Goal: Transaction & Acquisition: Purchase product/service

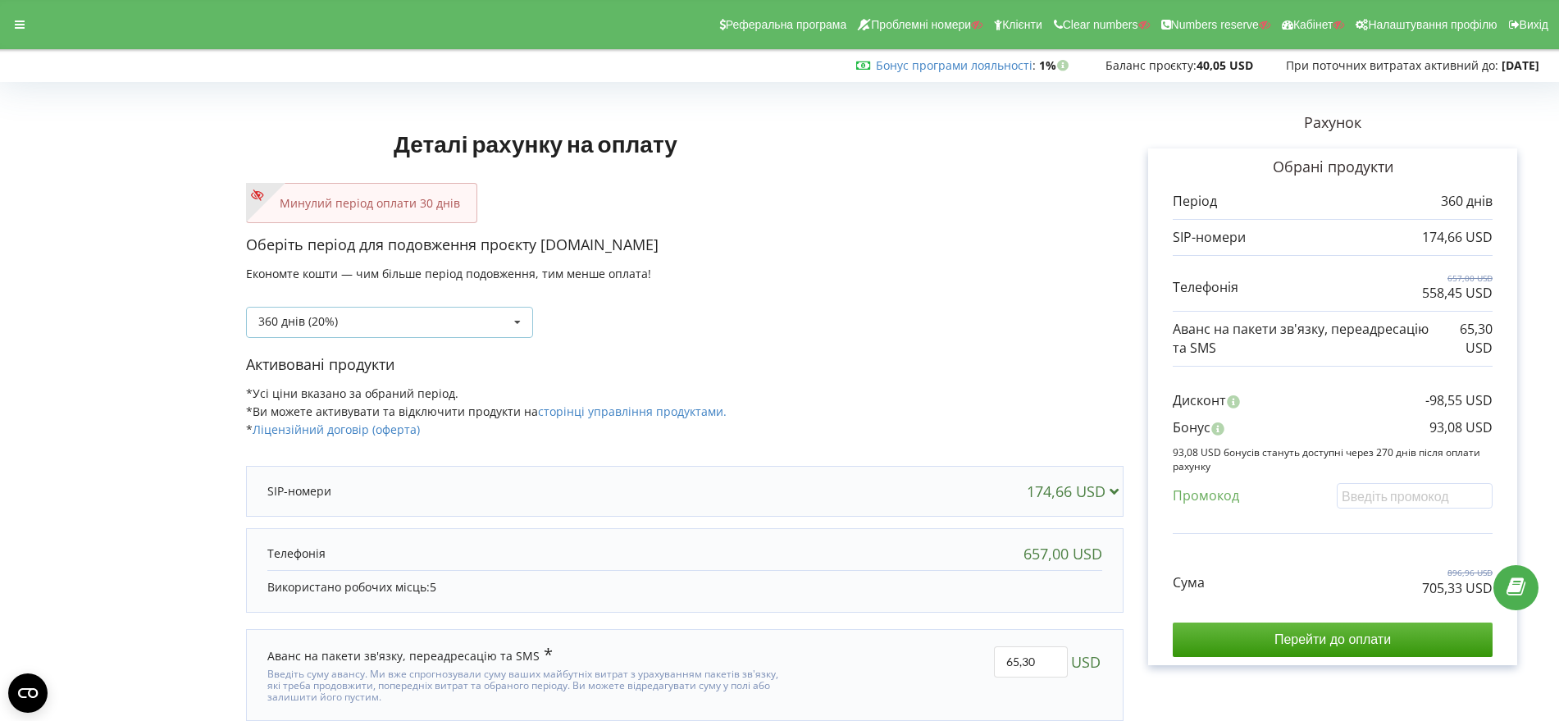
click at [514, 322] on icon at bounding box center [517, 323] width 25 height 30
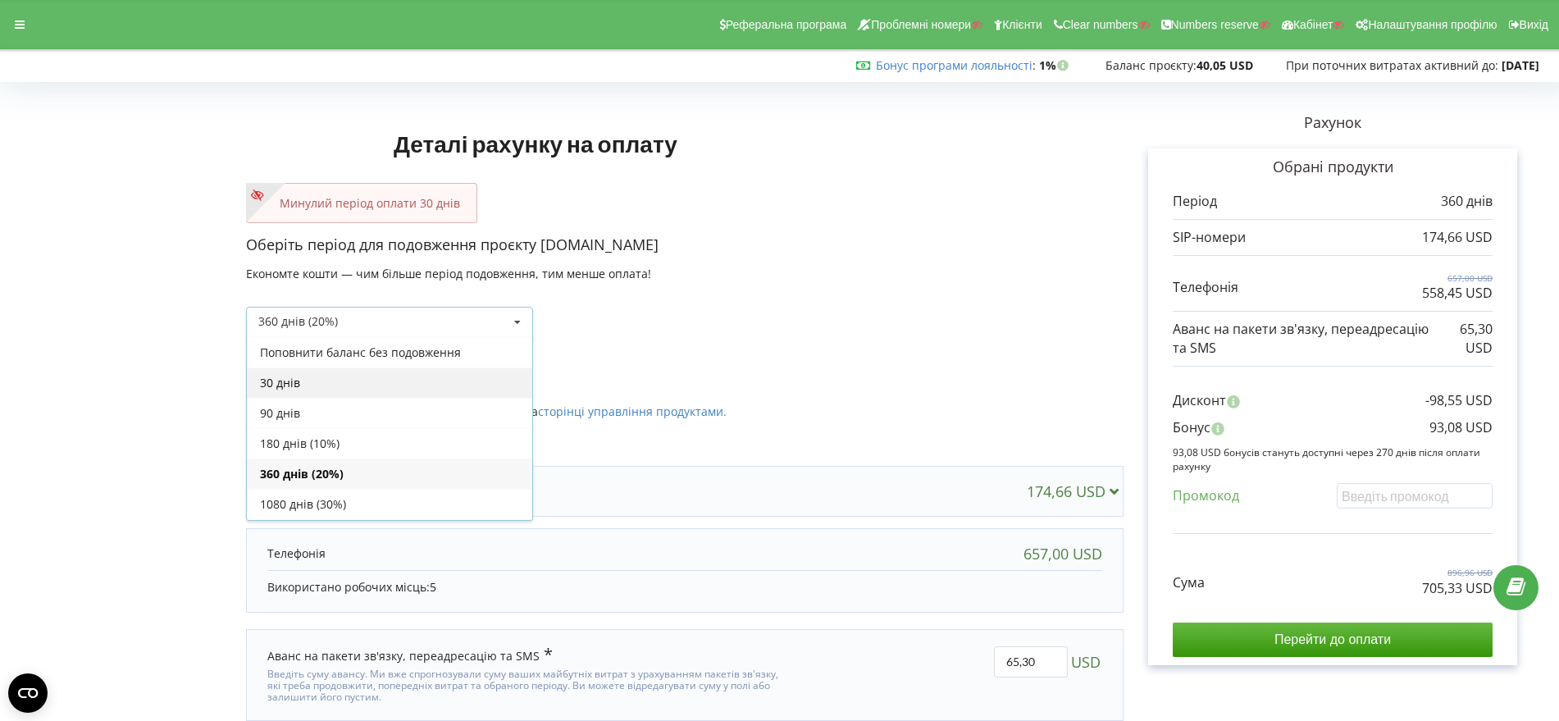
click at [495, 387] on div "30 днів" at bounding box center [389, 382] width 285 height 30
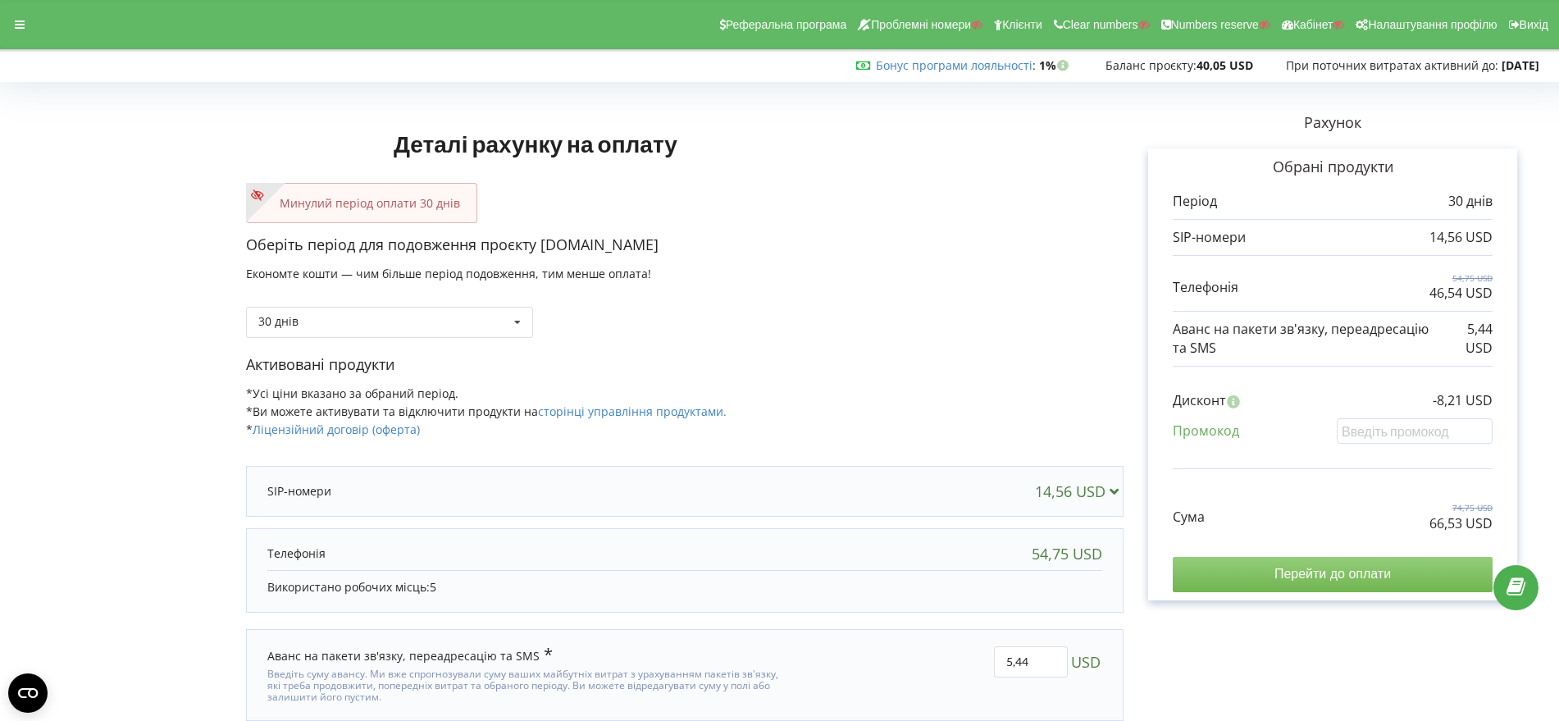
click at [1328, 575] on input "Перейти до оплати" at bounding box center [1333, 574] width 320 height 34
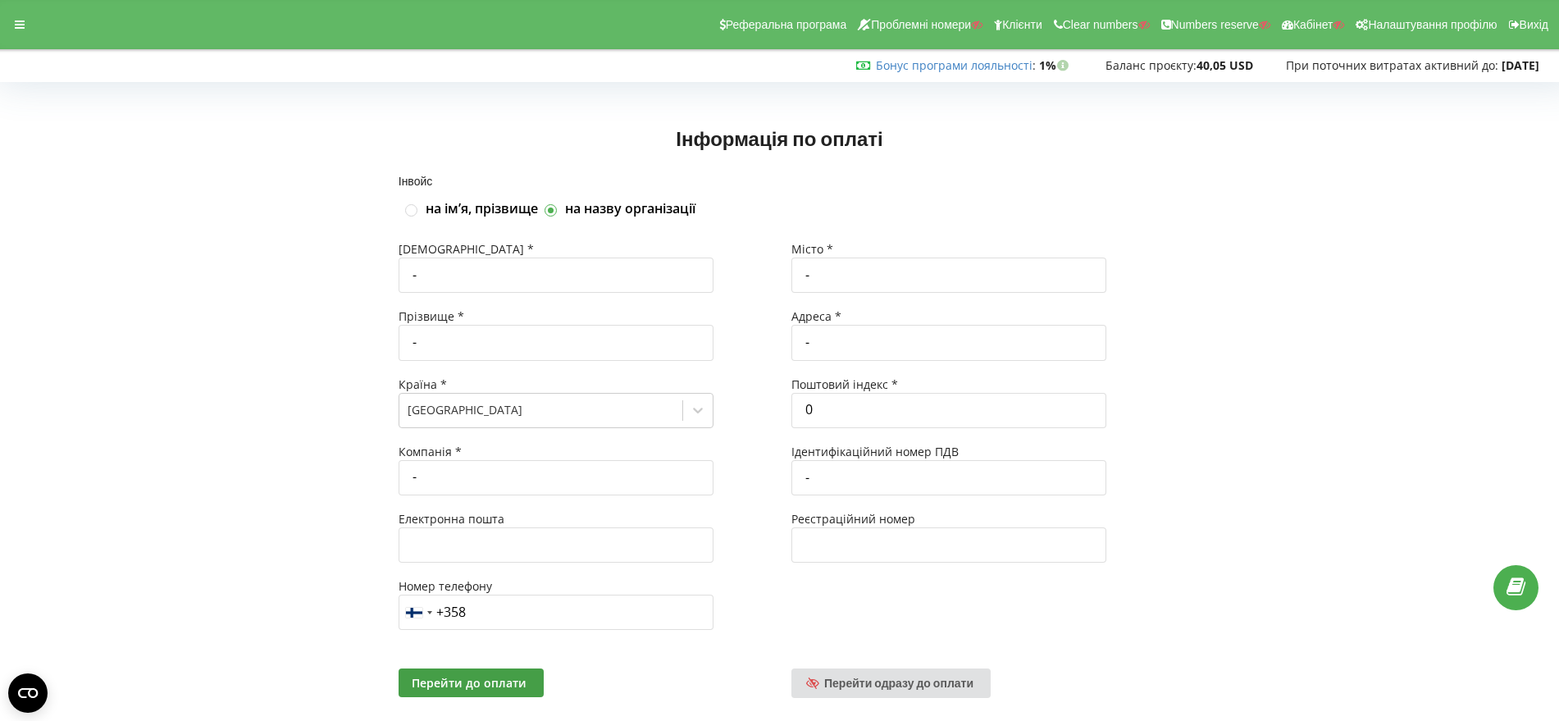
scroll to position [35, 0]
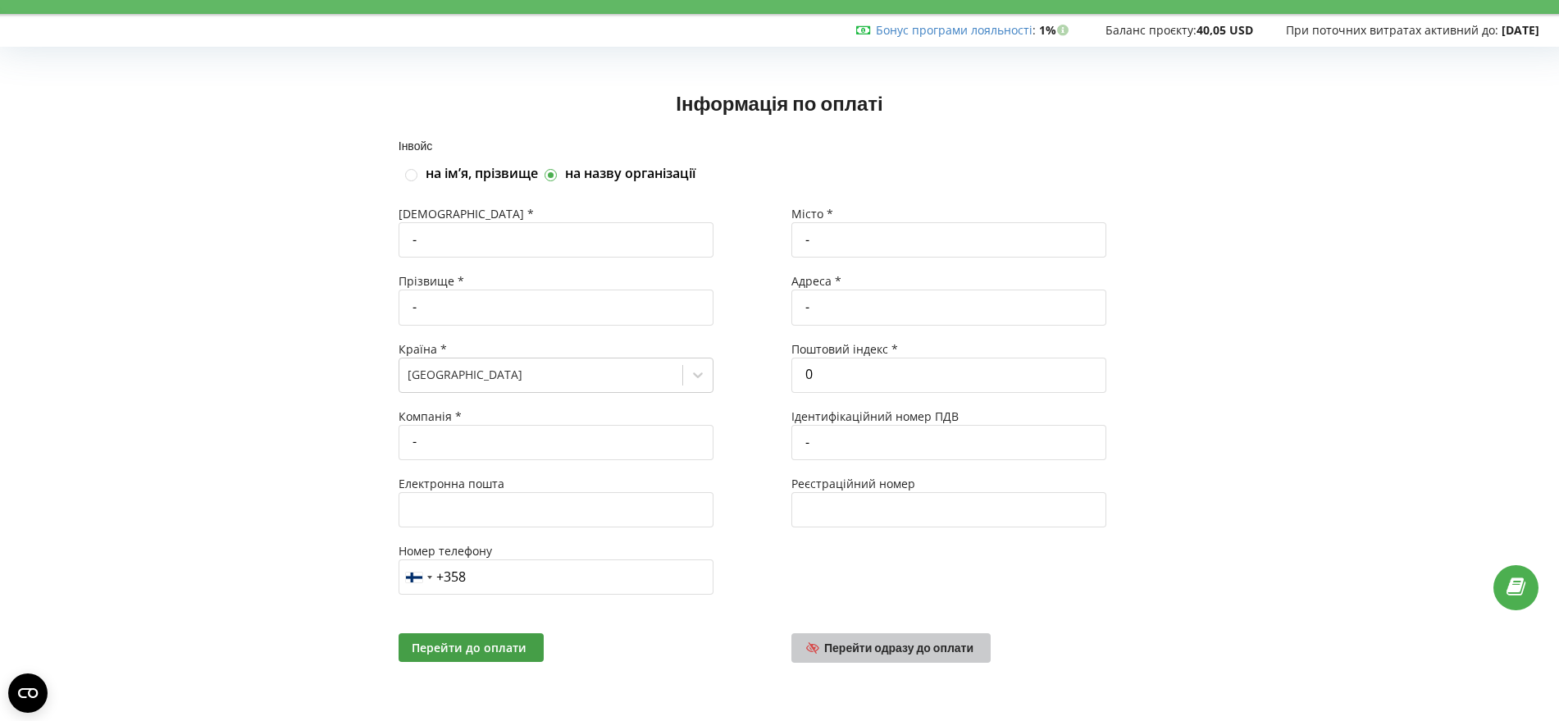
click at [914, 650] on span "Перейти одразу до оплати" at bounding box center [898, 648] width 149 height 14
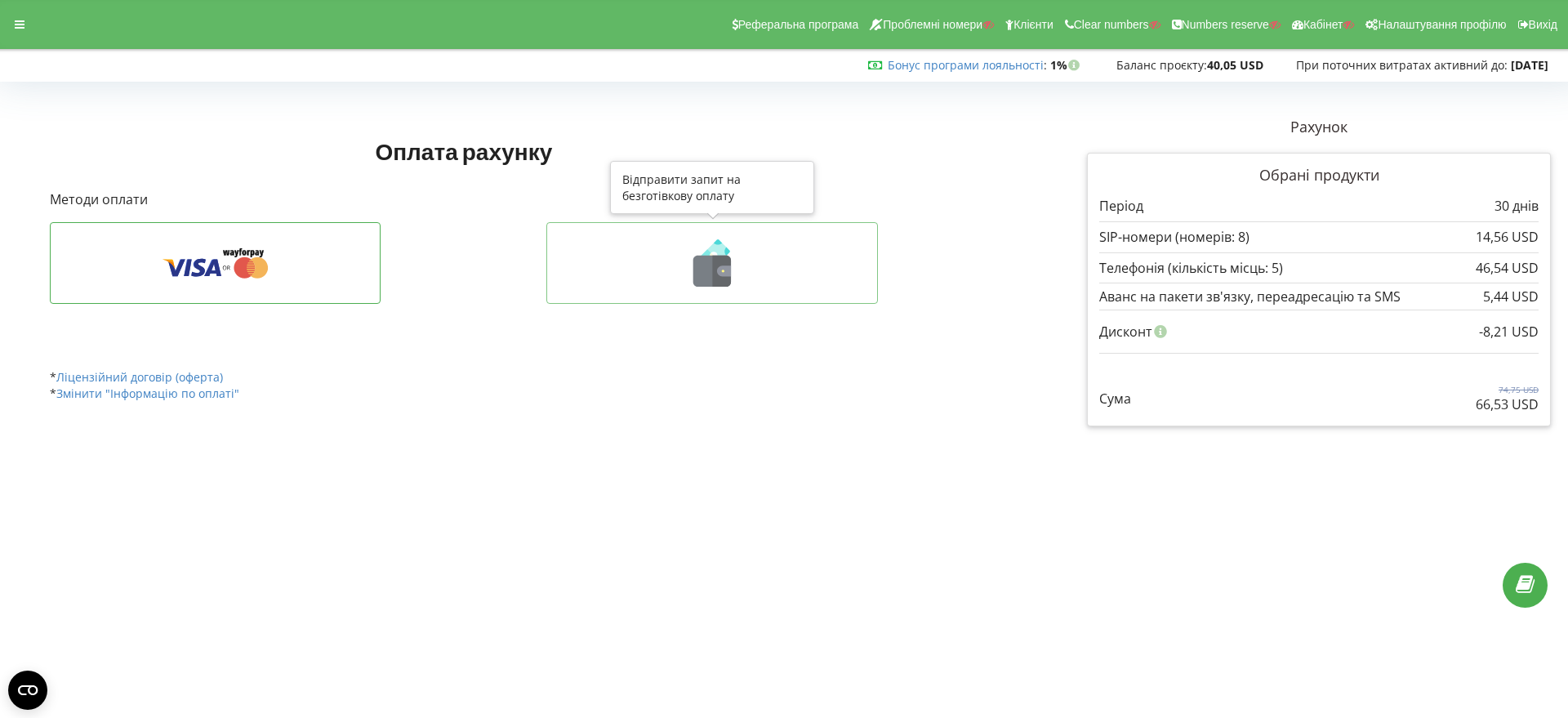
click at [716, 271] on icon at bounding box center [722, 271] width 19 height 31
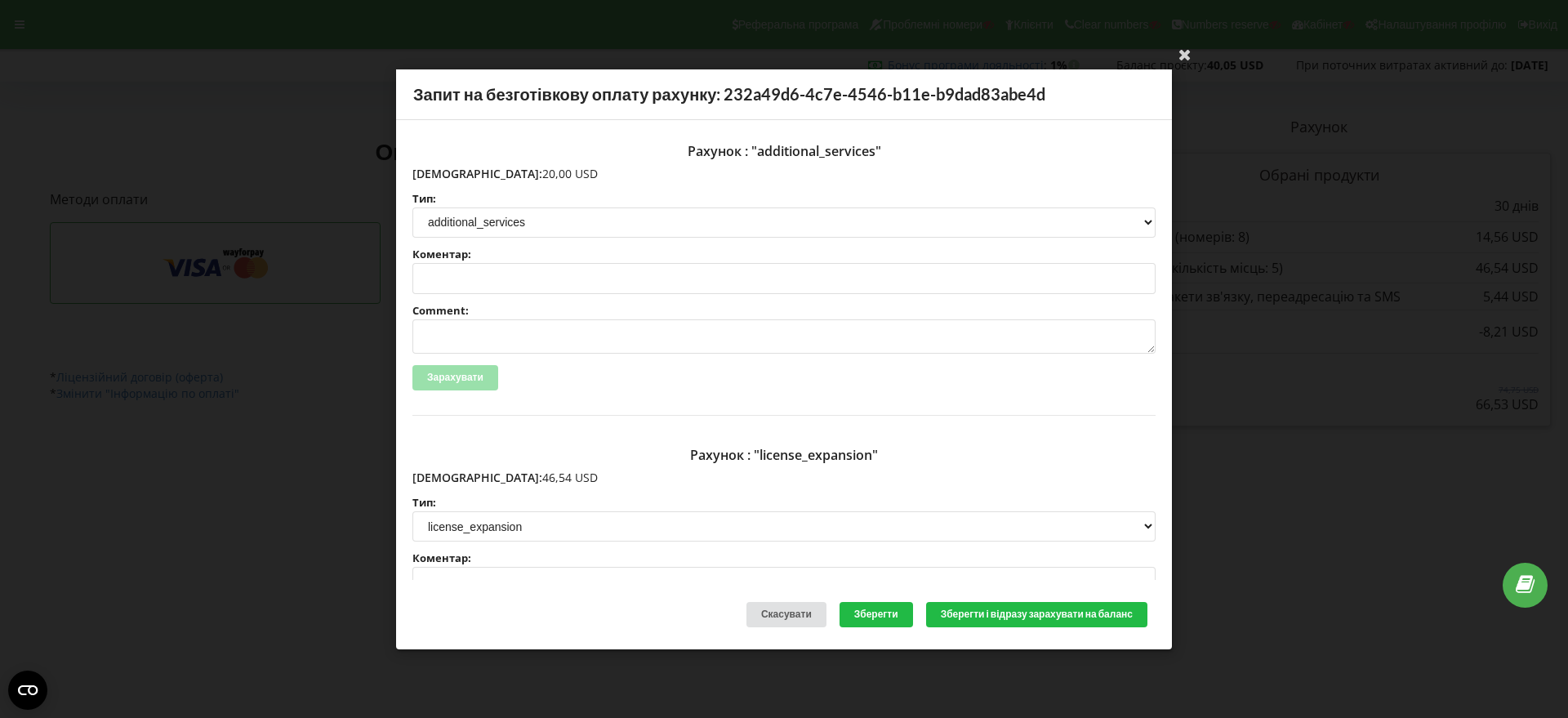
drag, startPoint x: 521, startPoint y: 173, endPoint x: 449, endPoint y: 175, distance: 72.0
click at [449, 175] on p "Сума: 20,00 USD" at bounding box center [784, 173] width 743 height 16
copy p "20,00 USD"
drag, startPoint x: 511, startPoint y: 477, endPoint x: 447, endPoint y: 475, distance: 64.0
click at [447, 475] on p "Сума: 46,54 USD" at bounding box center [784, 478] width 743 height 16
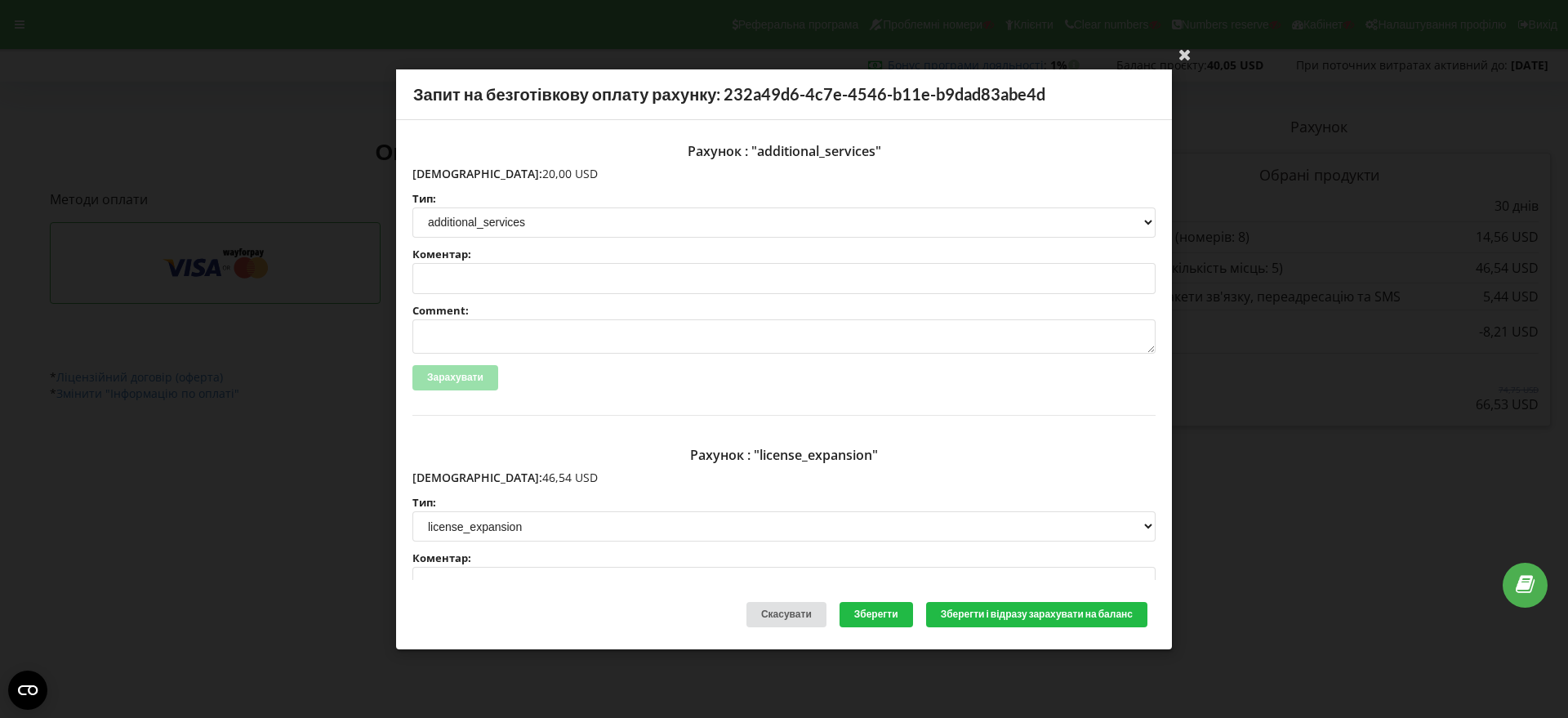
copy p "46,54 USD"
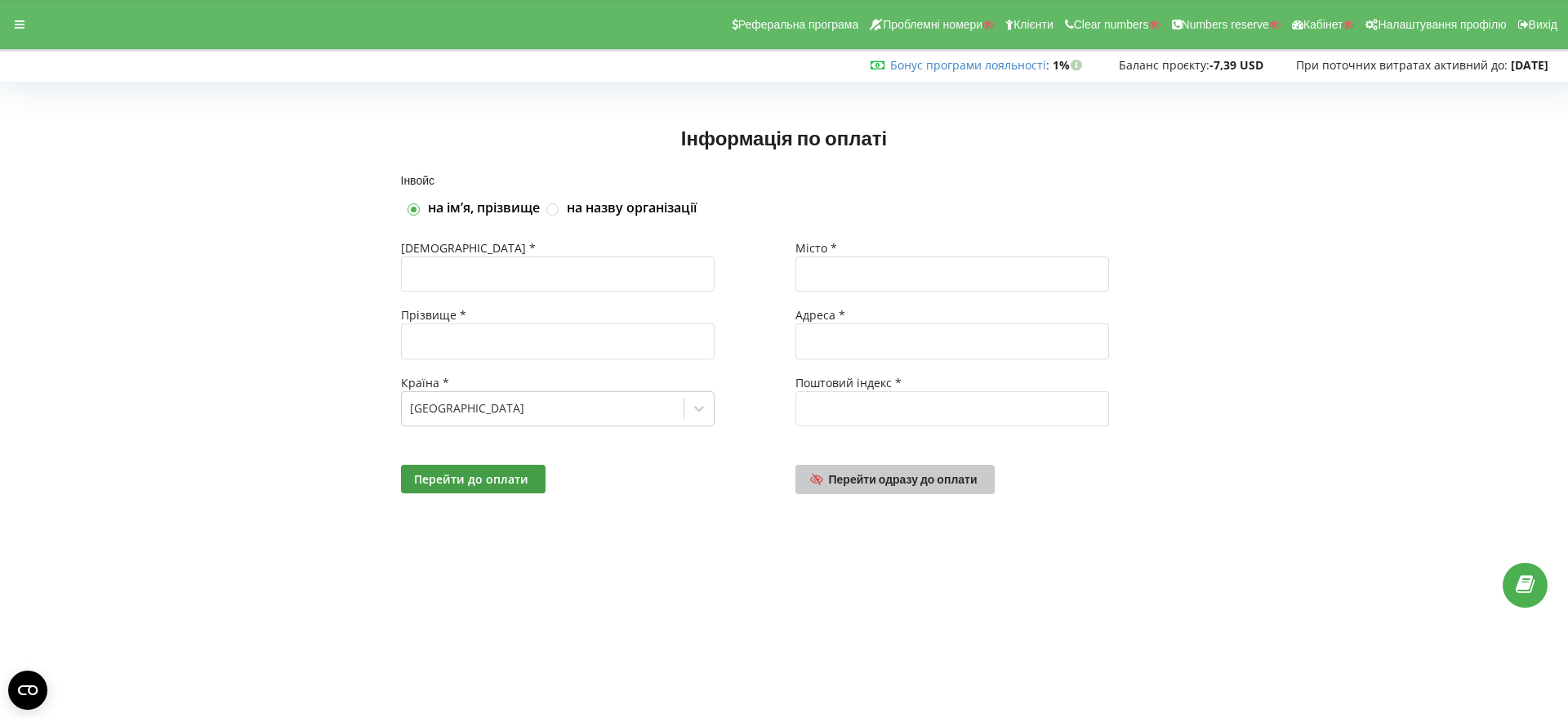
click at [901, 489] on link "Перейти одразу до оплати" at bounding box center [895, 480] width 199 height 30
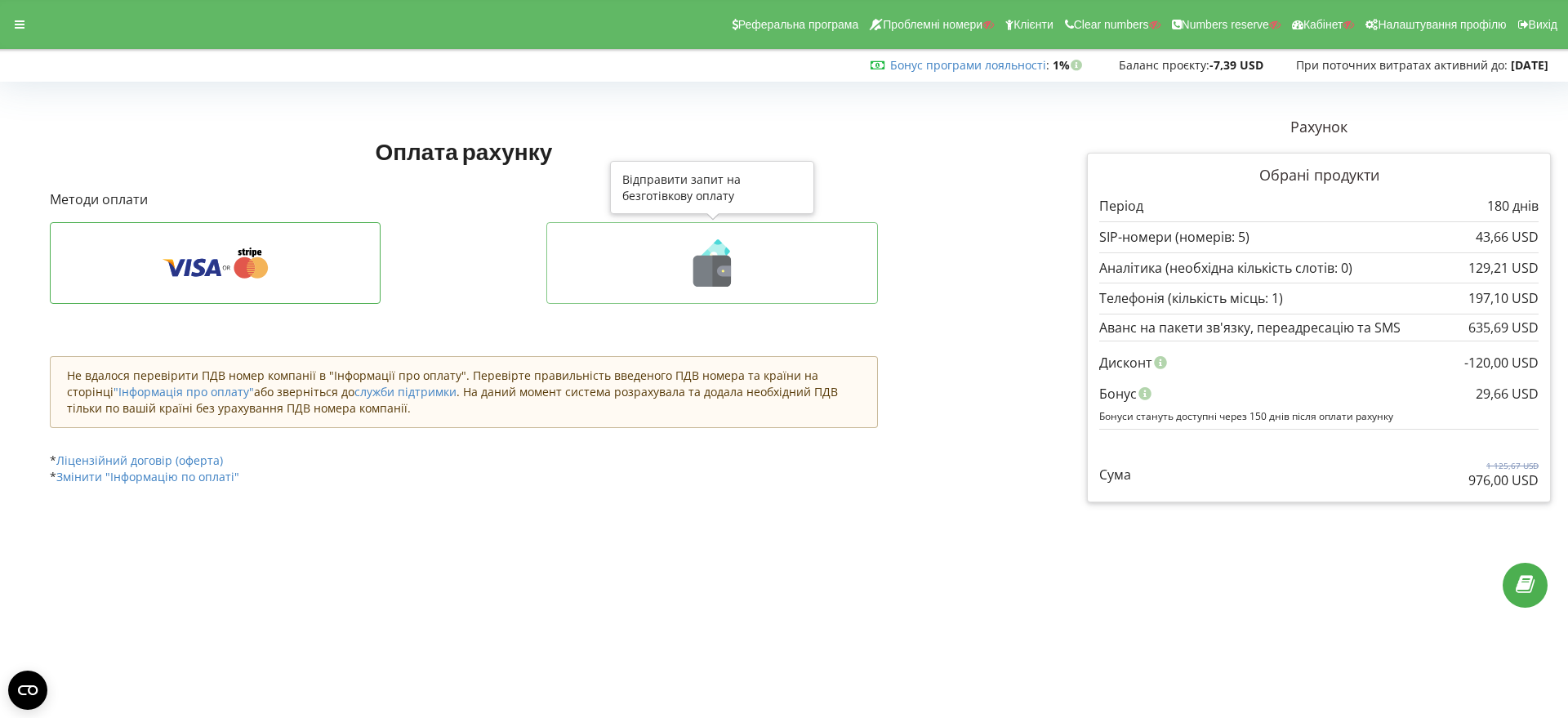
click at [696, 283] on icon at bounding box center [712, 271] width 38 height 31
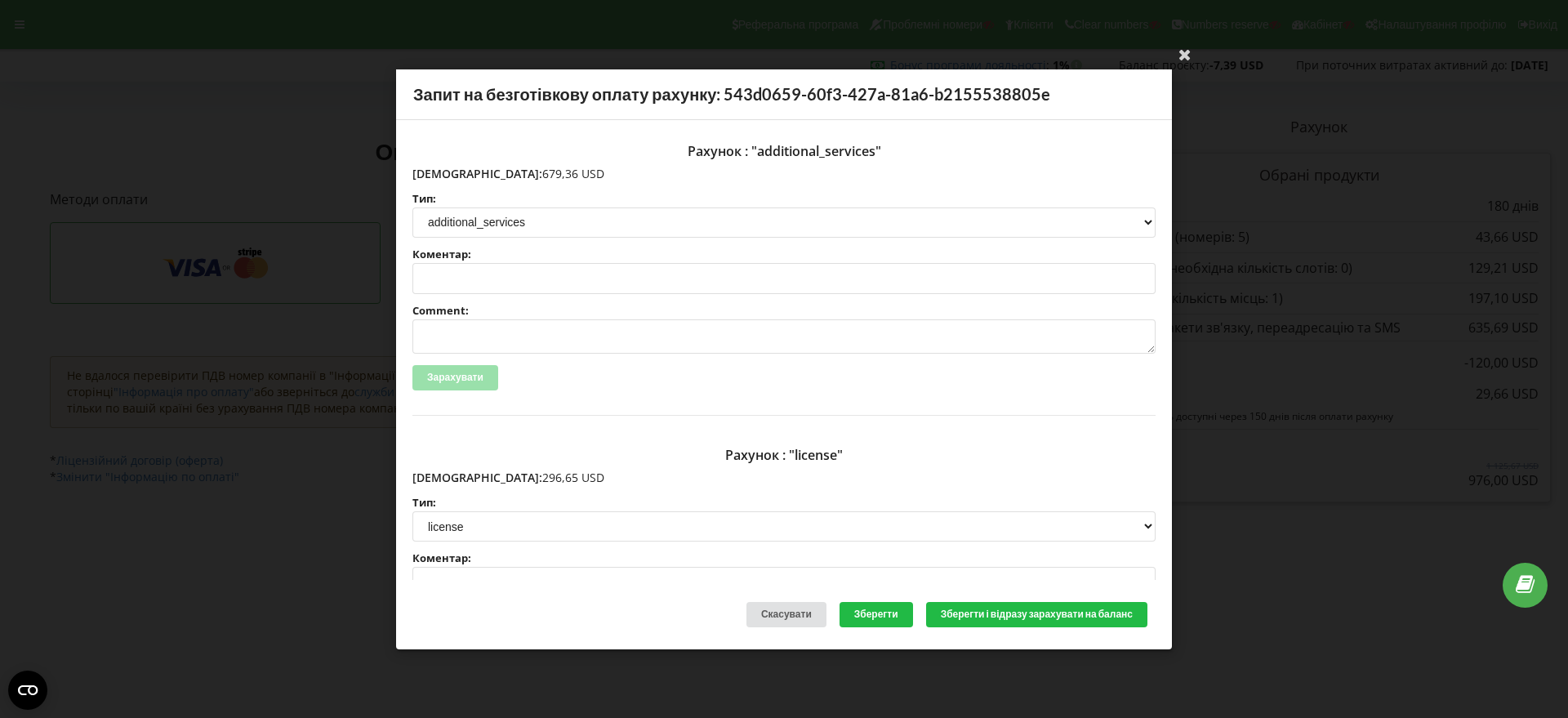
drag, startPoint x: 531, startPoint y: 170, endPoint x: 446, endPoint y: 174, distance: 85.1
click at [446, 174] on p "Сума: 679,36 USD" at bounding box center [784, 173] width 743 height 16
copy p "679,36 USD"
drag, startPoint x: 533, startPoint y: 481, endPoint x: 446, endPoint y: 481, distance: 87.0
click at [446, 481] on p "Сума: 296,65 USD" at bounding box center [784, 478] width 743 height 16
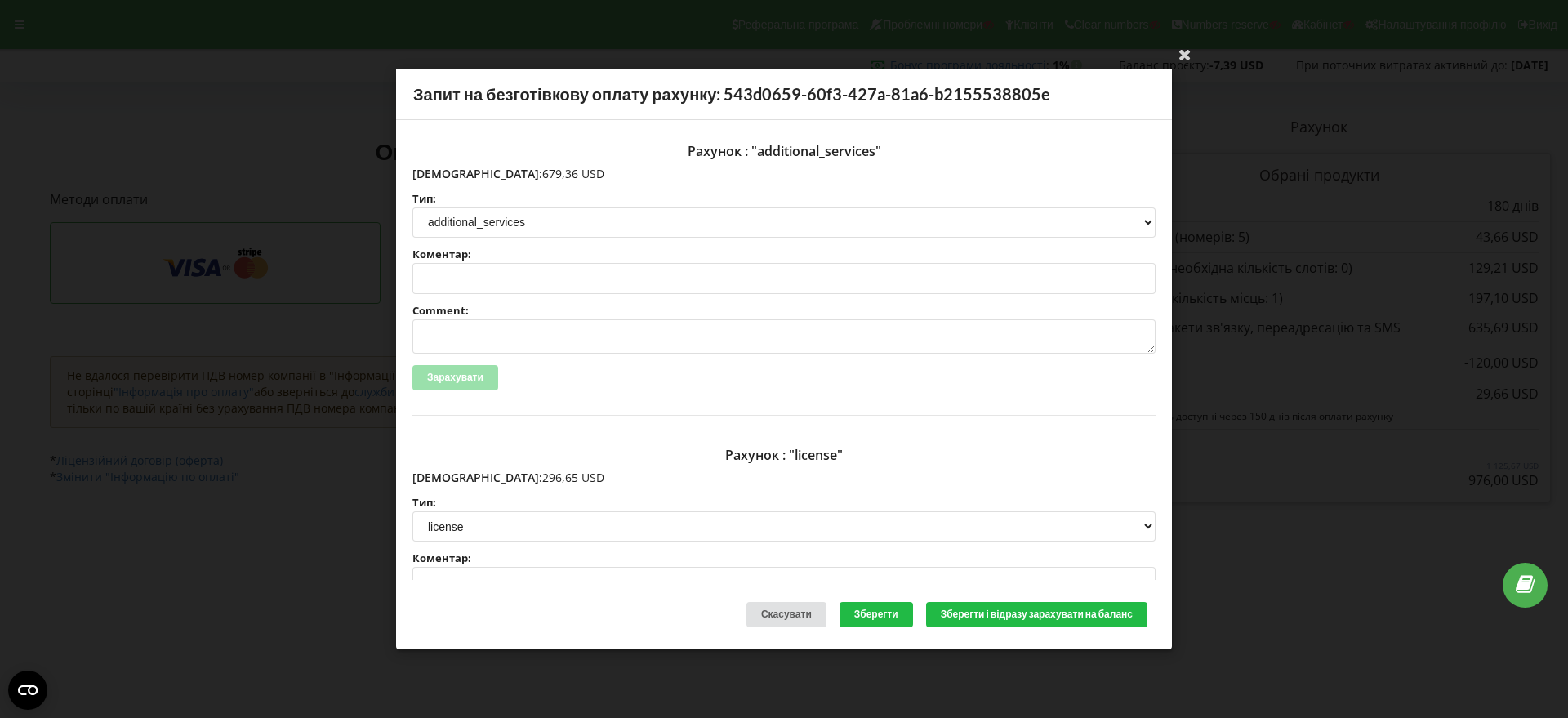
copy p "296,65 USD"
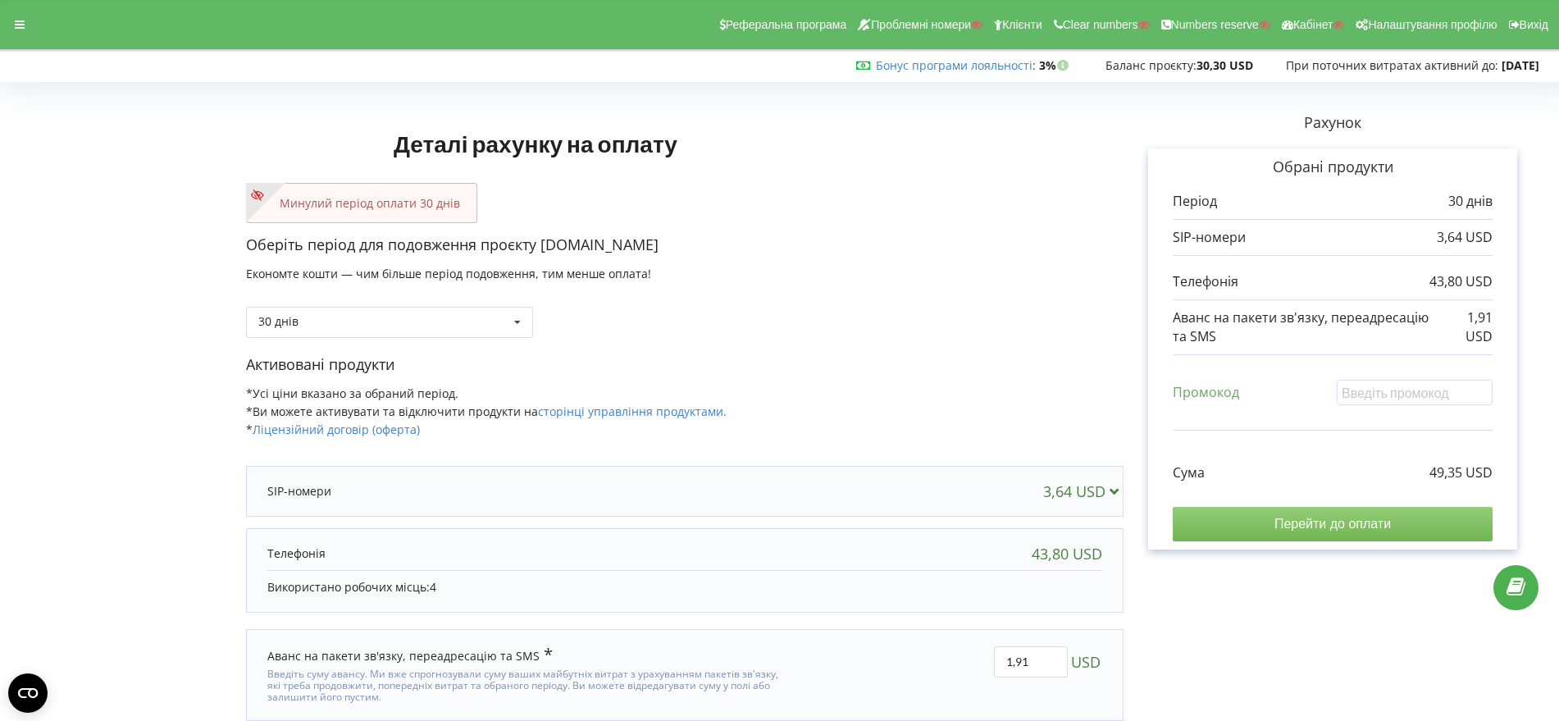
drag, startPoint x: 1332, startPoint y: 521, endPoint x: 1358, endPoint y: 591, distance: 75.3
click at [1332, 520] on input "Перейти до оплати" at bounding box center [1333, 524] width 320 height 34
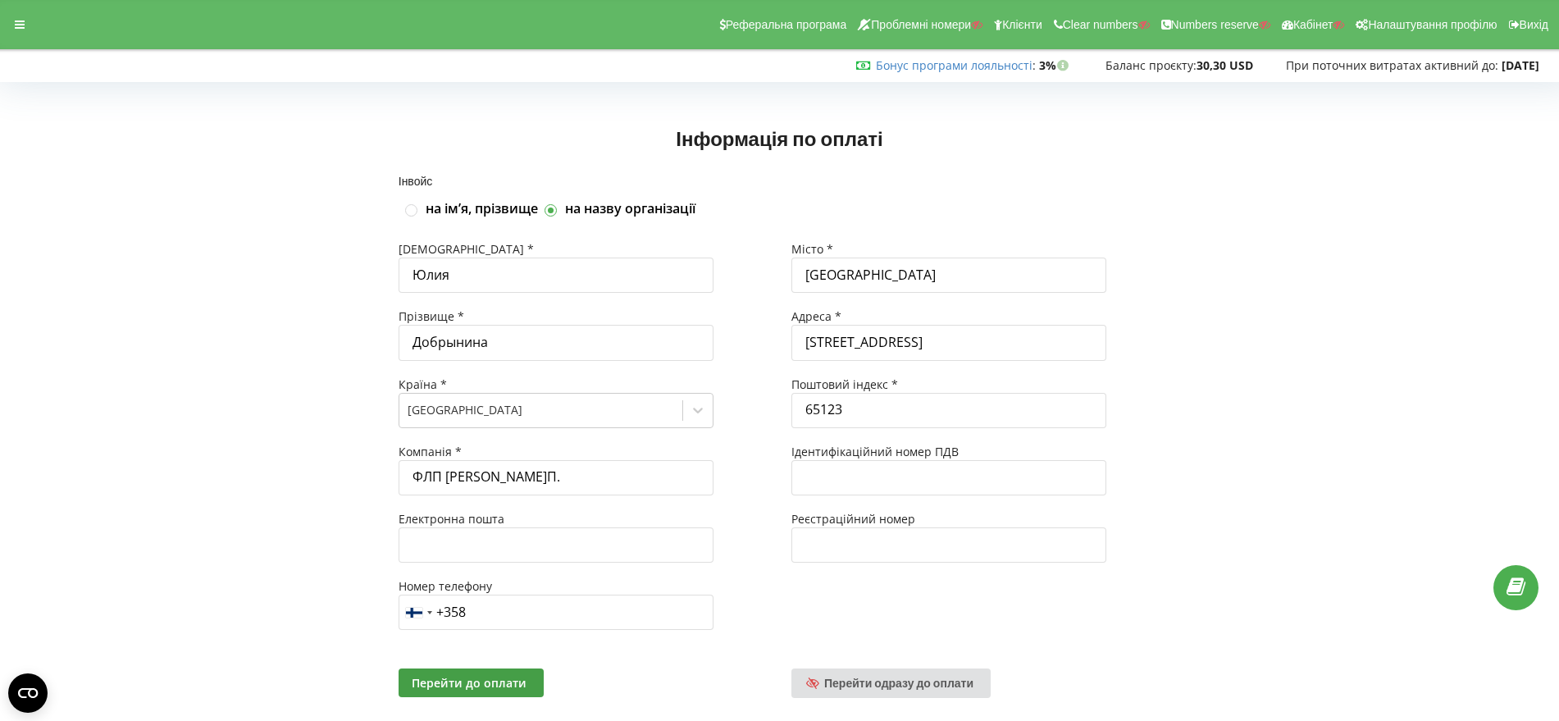
scroll to position [35, 0]
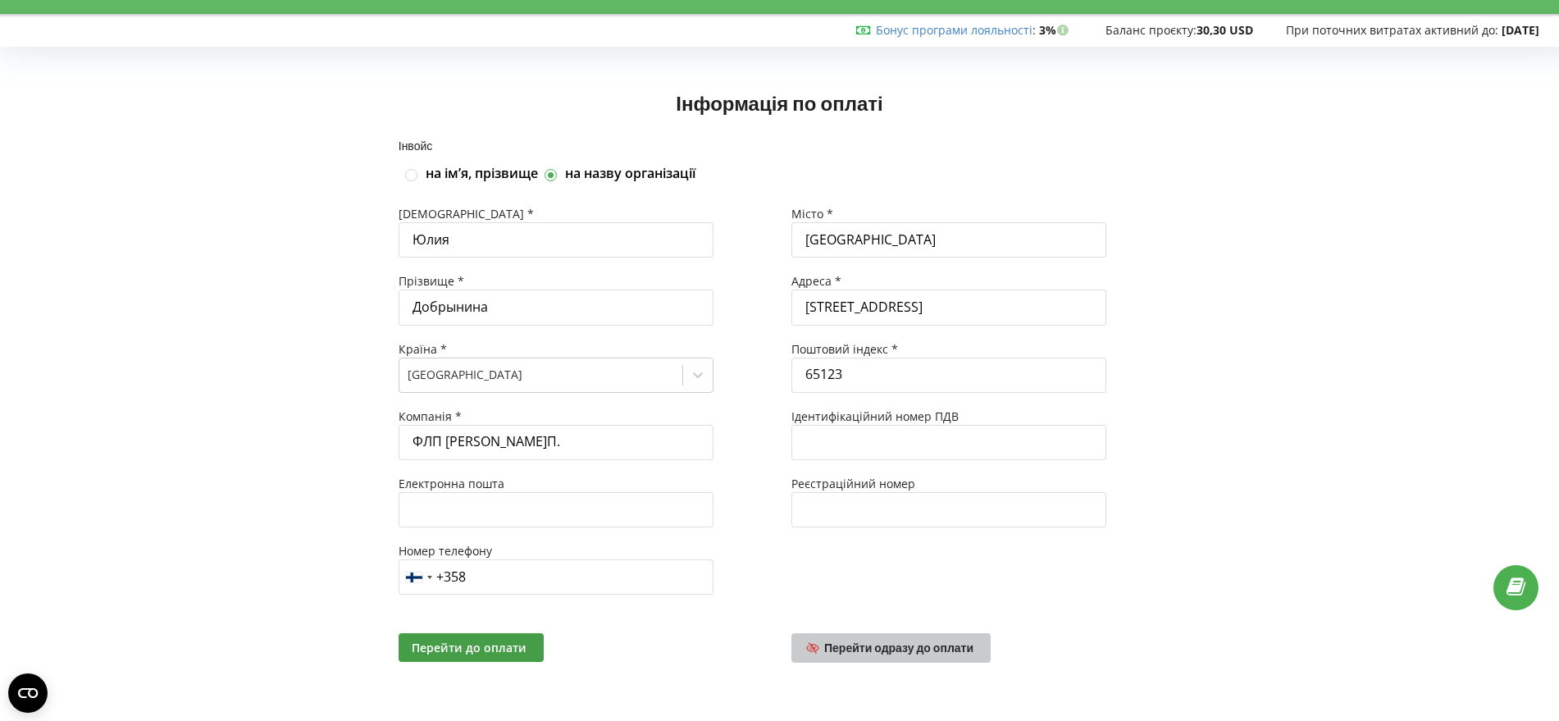
click at [913, 642] on span "Перейти одразу до оплати" at bounding box center [898, 648] width 149 height 14
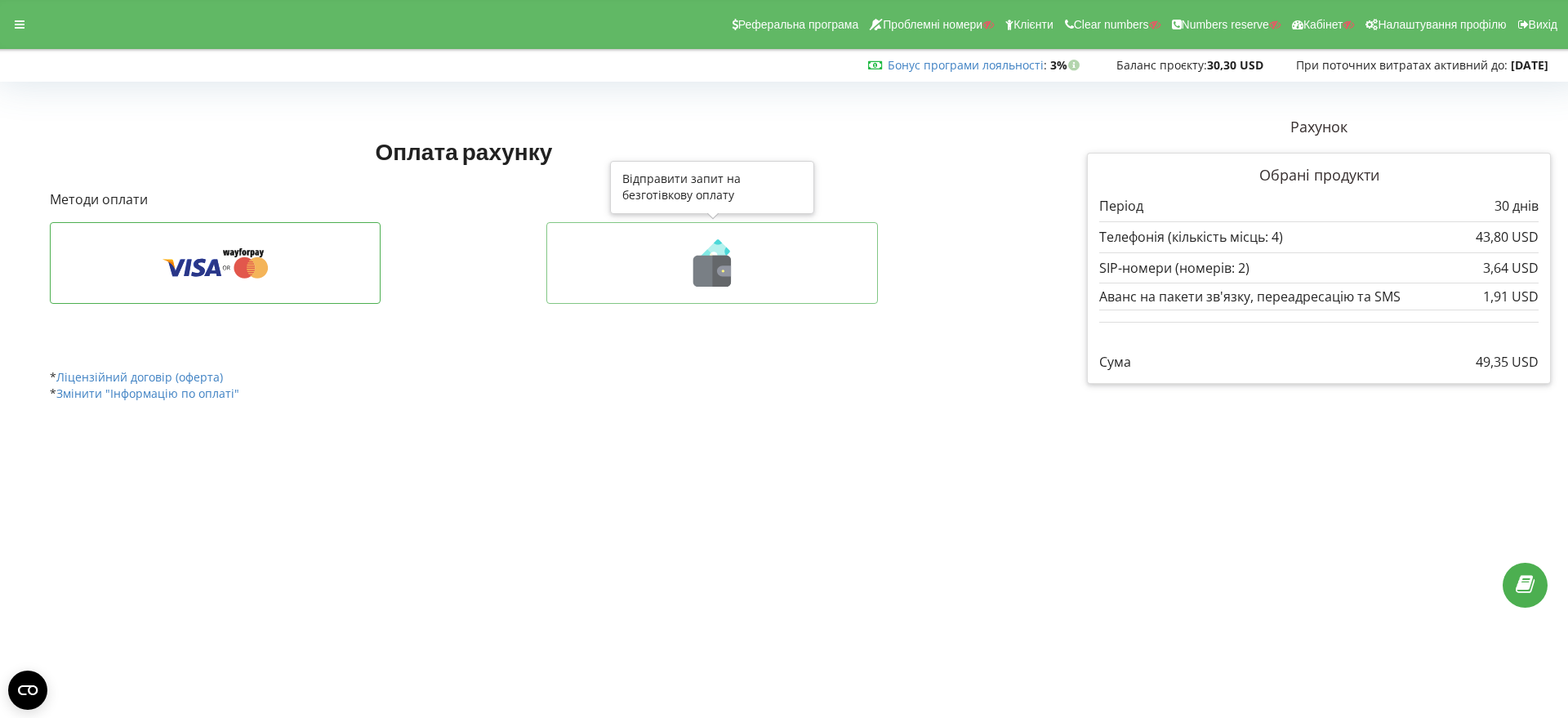
click at [716, 271] on icon at bounding box center [722, 271] width 19 height 31
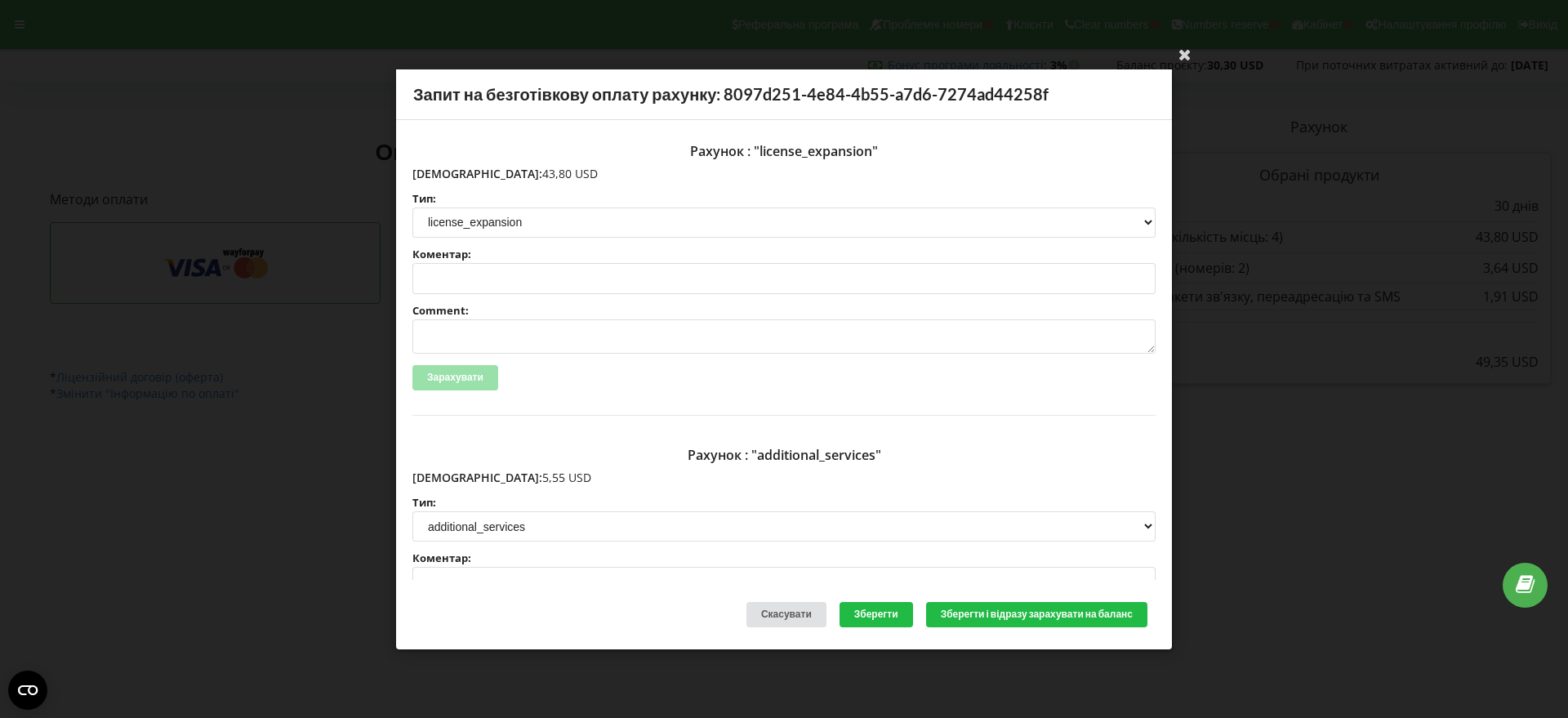
drag, startPoint x: 527, startPoint y: 177, endPoint x: 447, endPoint y: 171, distance: 80.2
click at [447, 171] on p "Сума: 43,80 USD" at bounding box center [784, 173] width 743 height 16
copy p "43,80 USD"
drag, startPoint x: 511, startPoint y: 477, endPoint x: 449, endPoint y: 474, distance: 62.1
click at [449, 474] on p "Сума: 5,55 USD" at bounding box center [784, 478] width 743 height 16
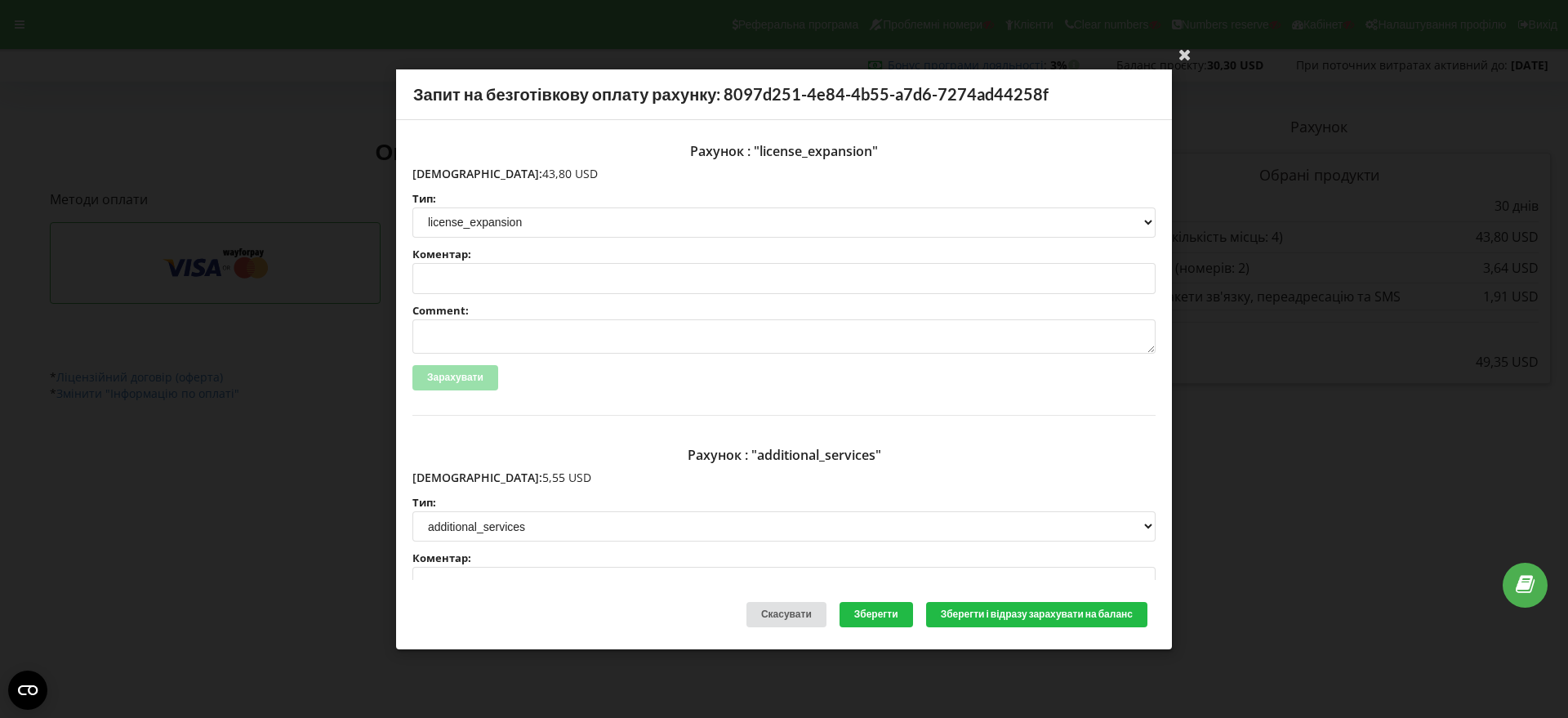
copy p "5,55 USD"
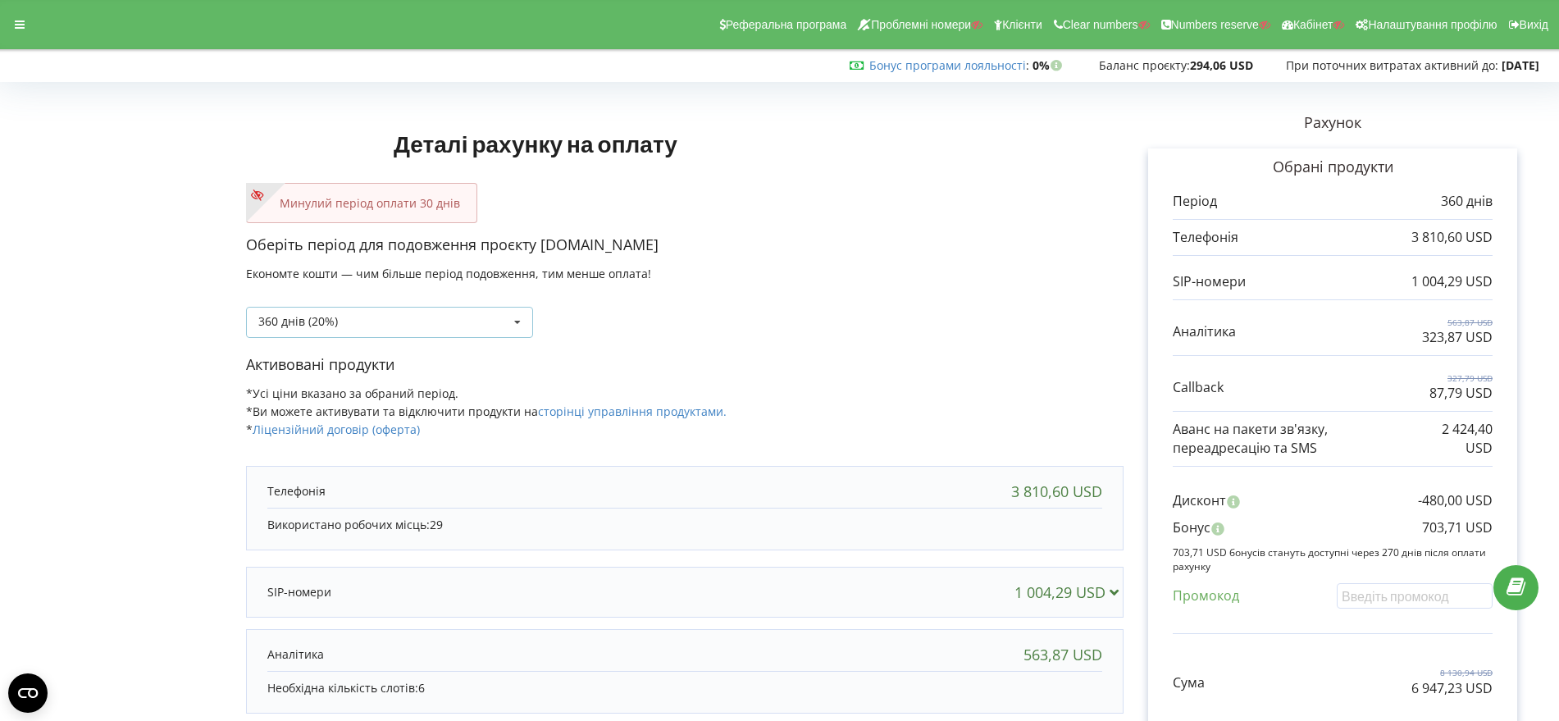
click at [518, 317] on icon at bounding box center [517, 323] width 25 height 30
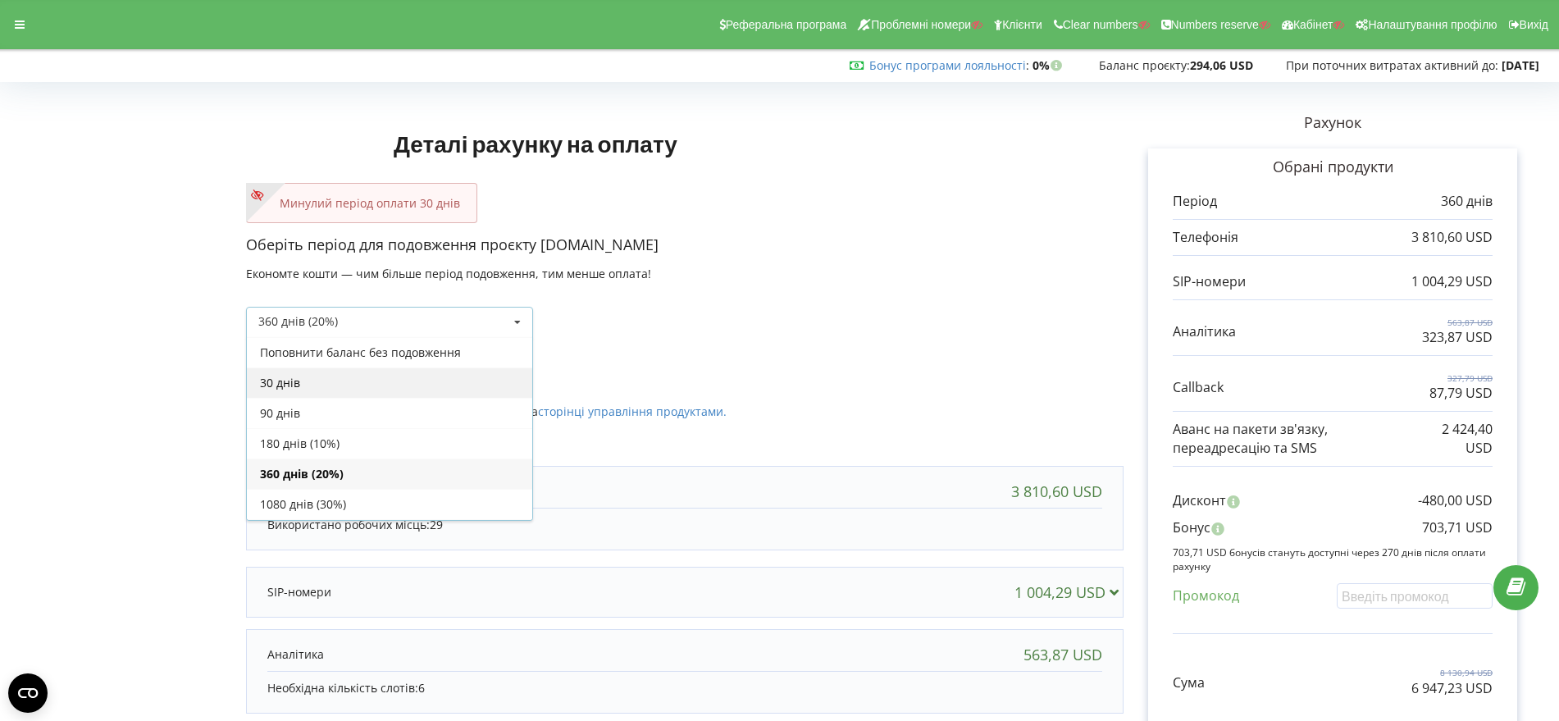
click at [423, 376] on div "30 днів" at bounding box center [389, 382] width 285 height 30
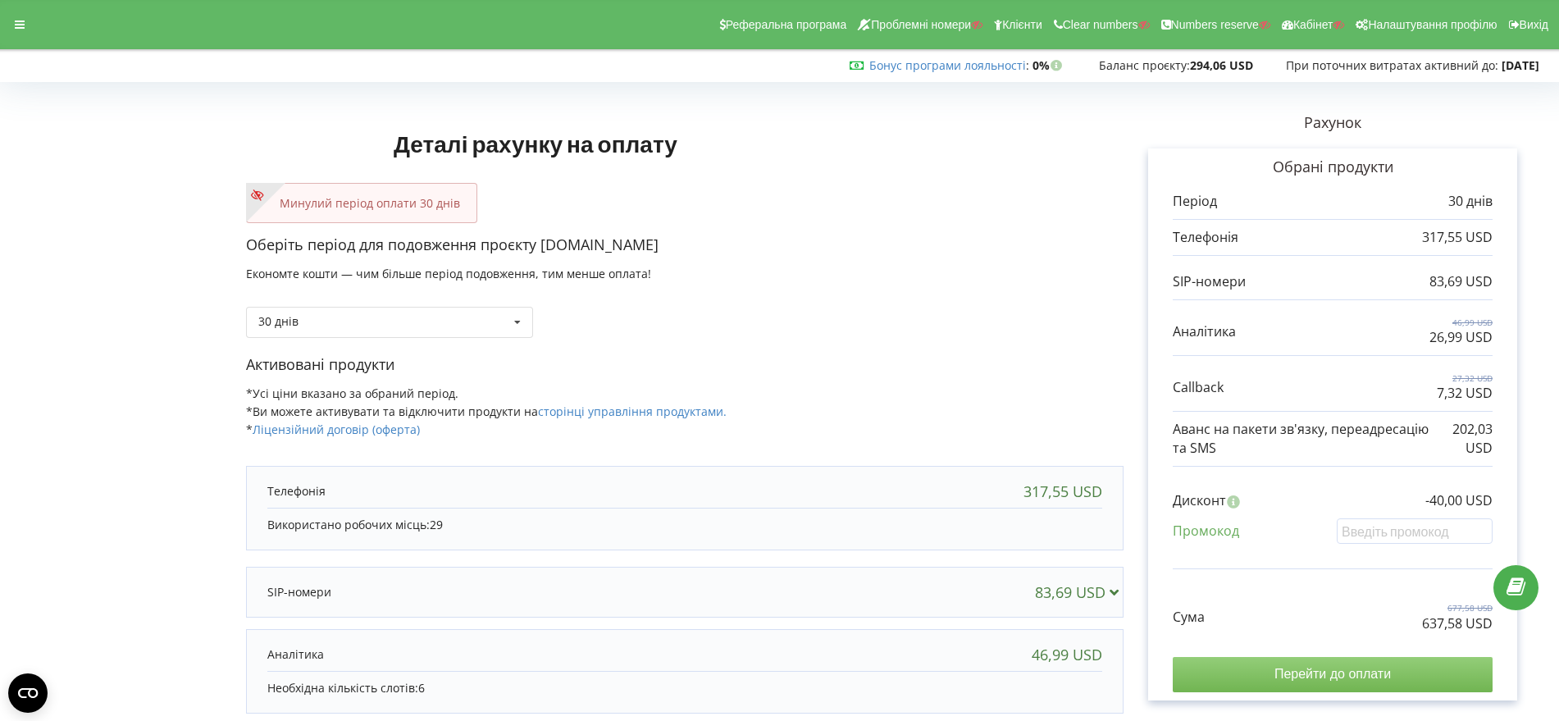
click at [1298, 670] on input "Перейти до оплати" at bounding box center [1333, 674] width 320 height 34
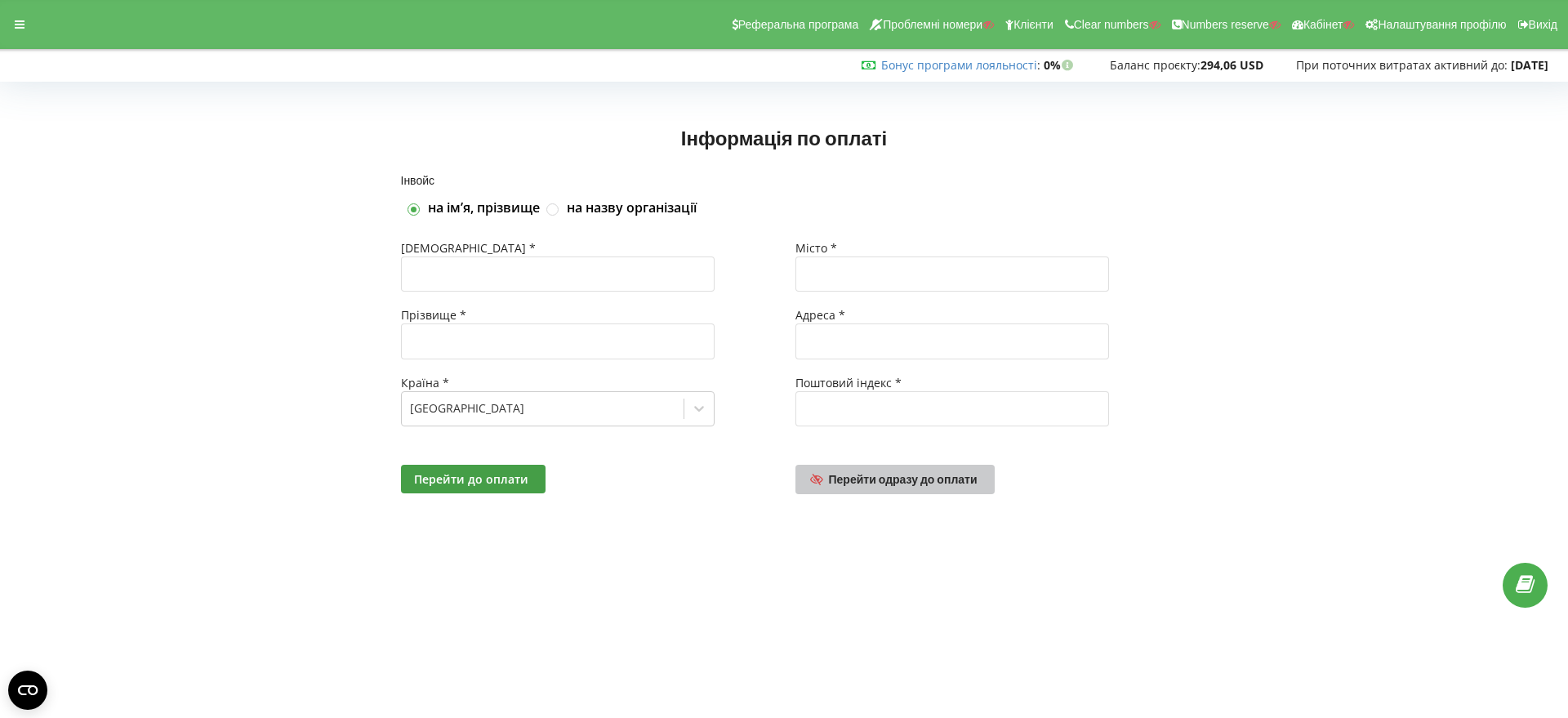
click at [924, 472] on span "Перейти одразу до оплати" at bounding box center [902, 479] width 148 height 14
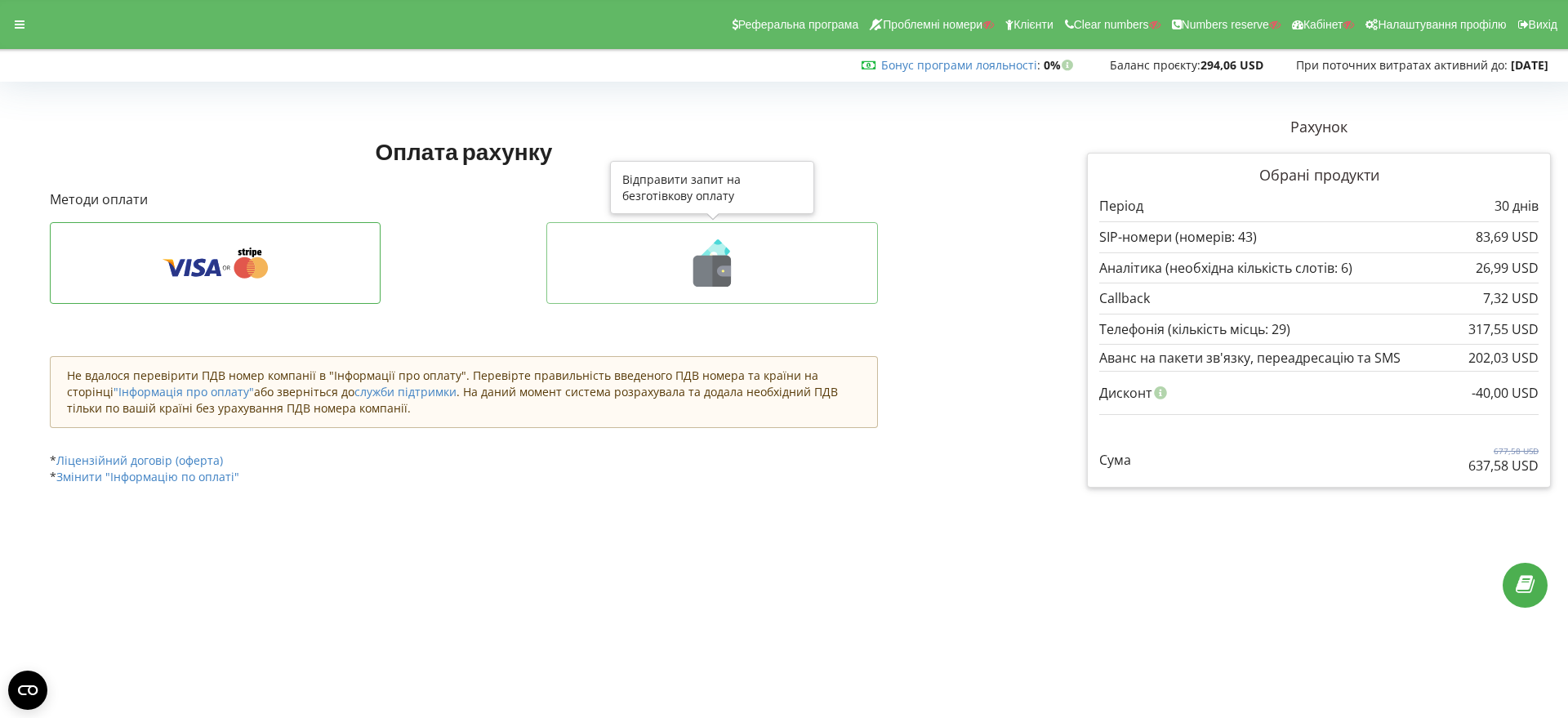
click at [715, 280] on icon at bounding box center [722, 271] width 19 height 31
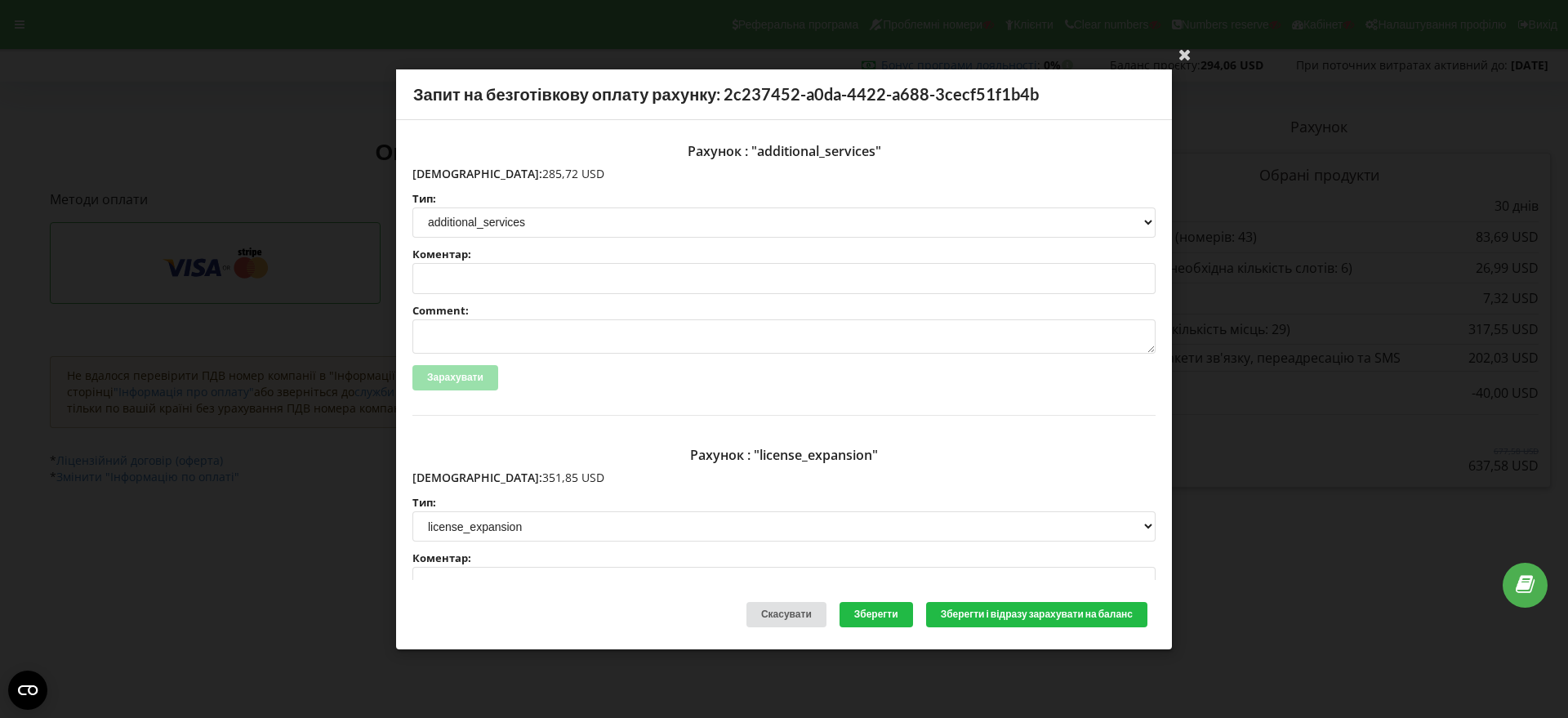
drag, startPoint x: 522, startPoint y: 173, endPoint x: 447, endPoint y: 173, distance: 75.0
click at [447, 173] on p "[DEMOGRAPHIC_DATA]: 285,72 USD" at bounding box center [784, 173] width 743 height 16
copy p "285,72 USD"
drag, startPoint x: 529, startPoint y: 477, endPoint x: 448, endPoint y: 475, distance: 81.0
click at [448, 475] on p "[DEMOGRAPHIC_DATA]: 351,85 USD" at bounding box center [784, 478] width 743 height 16
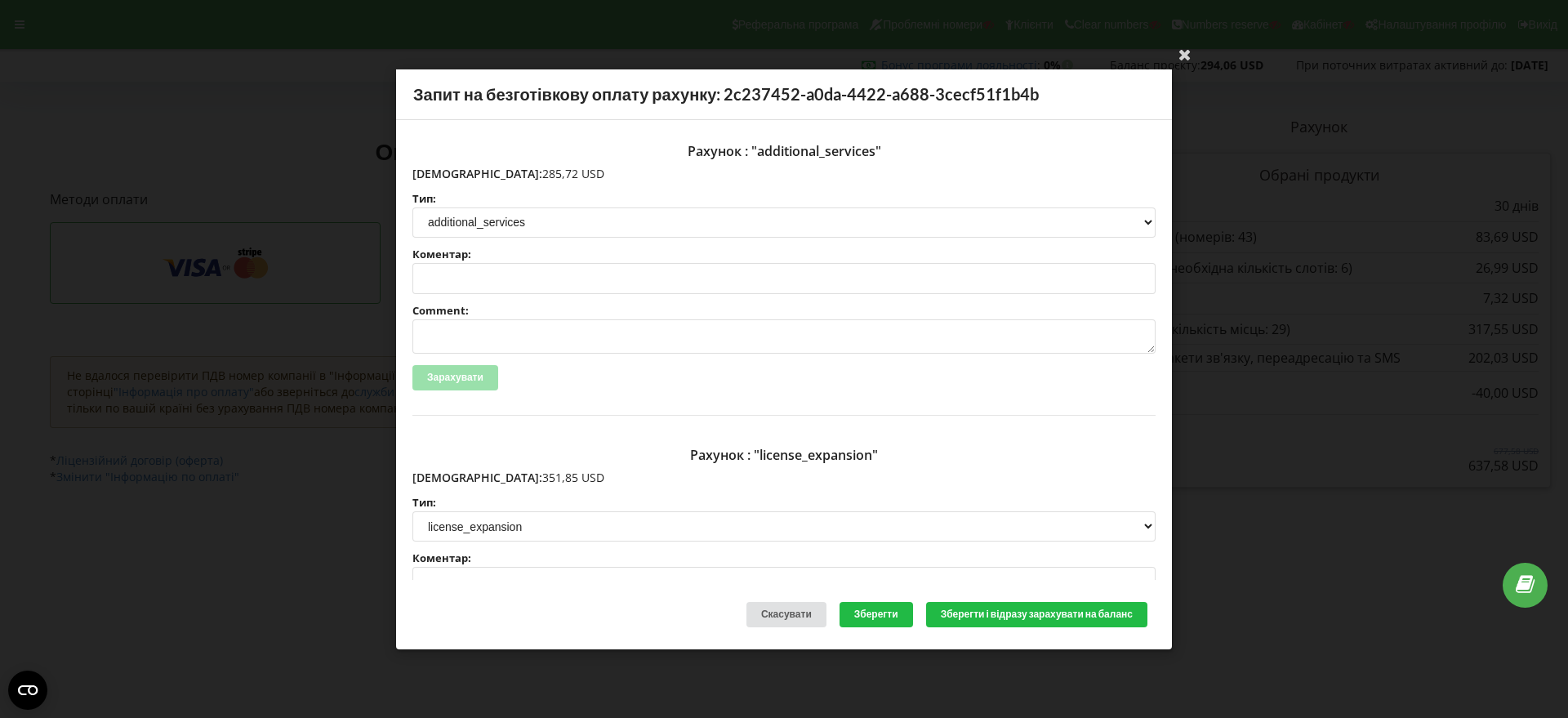
copy p "351,85 USD"
drag, startPoint x: 104, startPoint y: 6, endPoint x: 1282, endPoint y: 438, distance: 1254.7
click at [1282, 438] on div "Ваша електронна адреса успішно підтверджена Запит на безготівкову оплату рахунк…" at bounding box center [784, 359] width 1568 height 718
